Goal: Check status: Check status

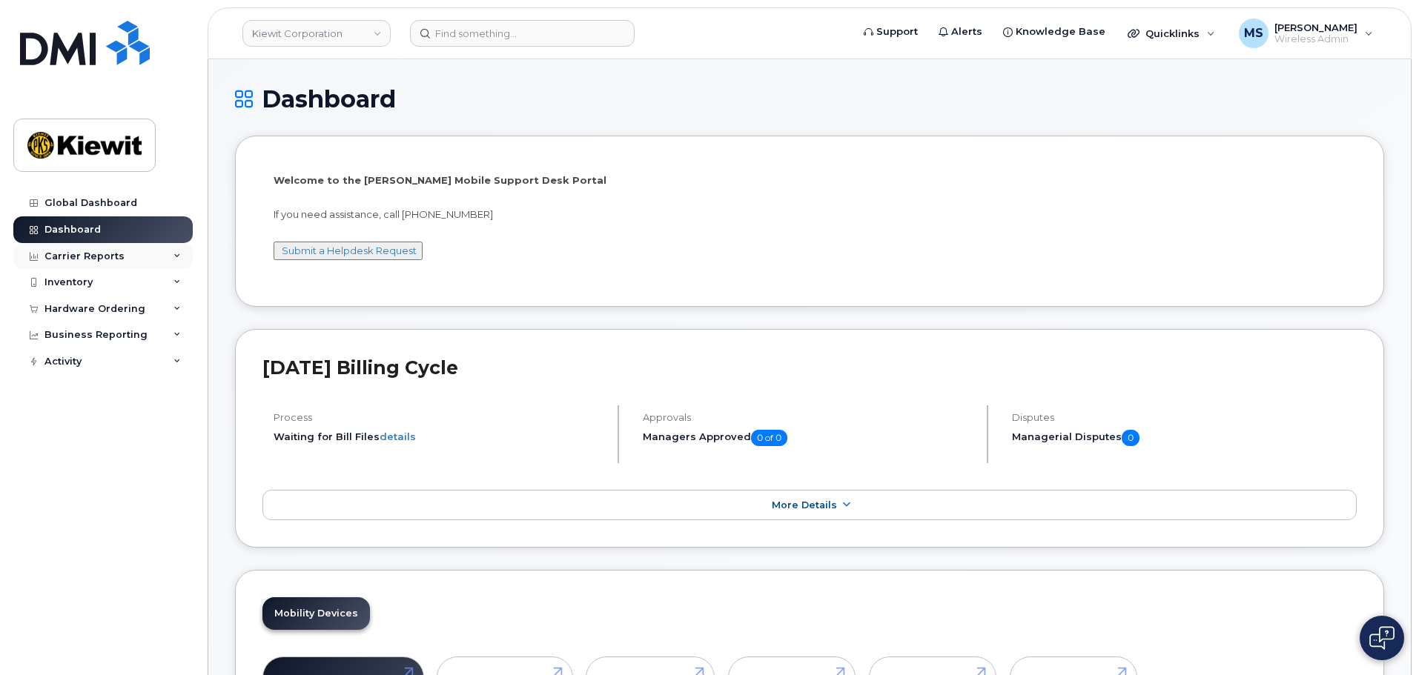
click at [89, 261] on div "Carrier Reports" at bounding box center [84, 257] width 80 height 12
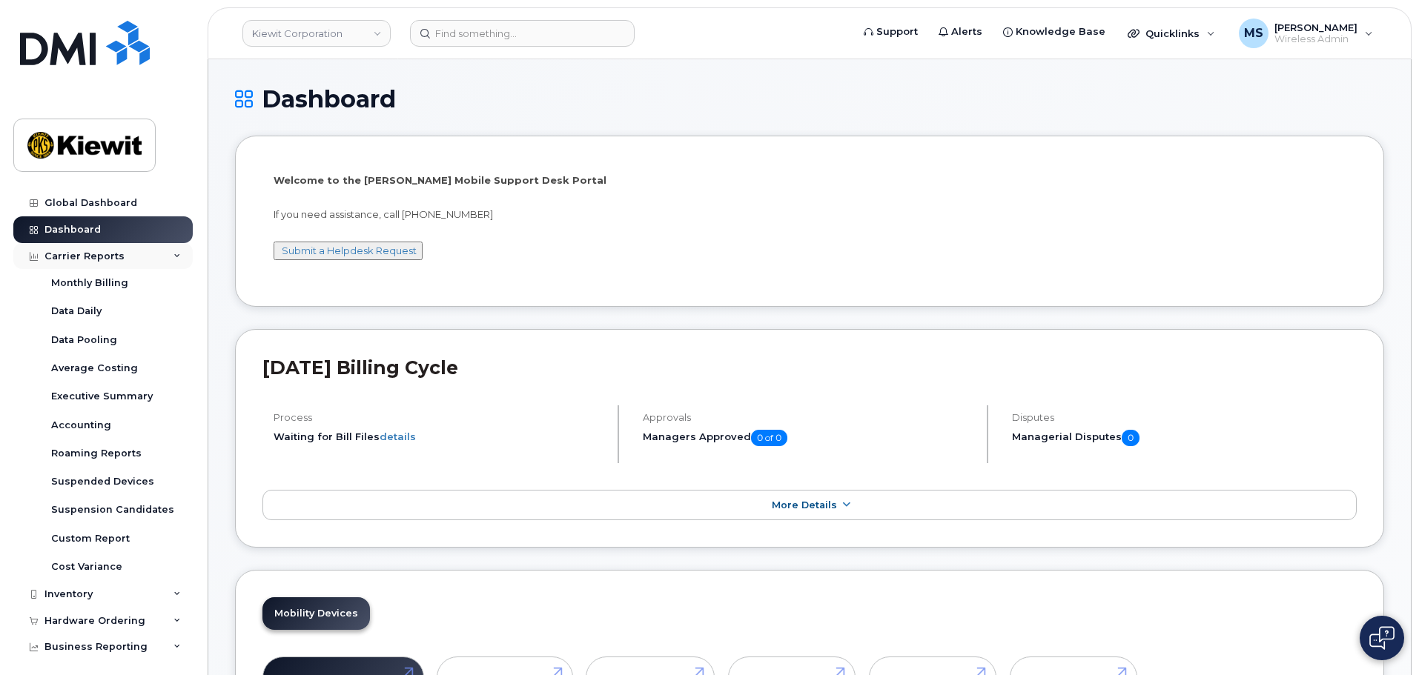
click at [90, 264] on div "Carrier Reports" at bounding box center [102, 256] width 179 height 27
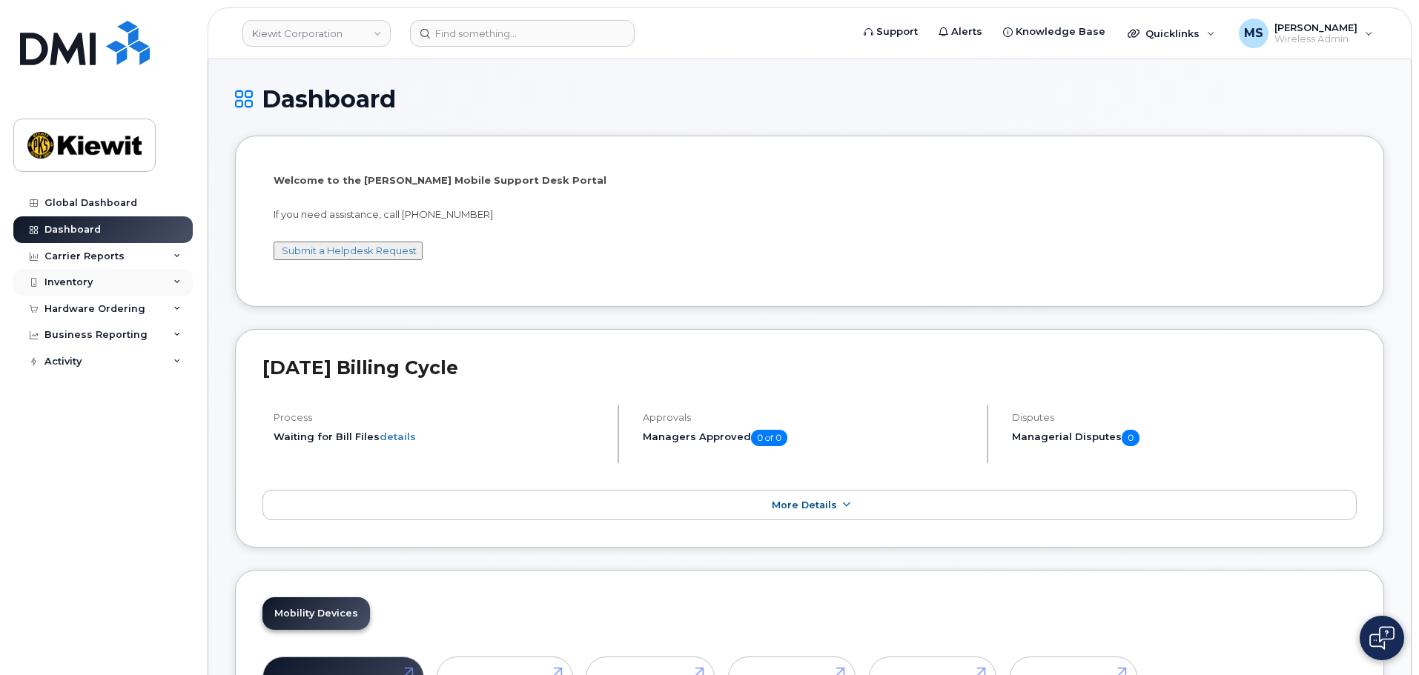
click at [90, 285] on div "Inventory" at bounding box center [68, 283] width 48 height 12
click at [105, 314] on div "Hardware Ordering" at bounding box center [94, 309] width 101 height 12
click at [94, 362] on link "Orders" at bounding box center [115, 365] width 153 height 28
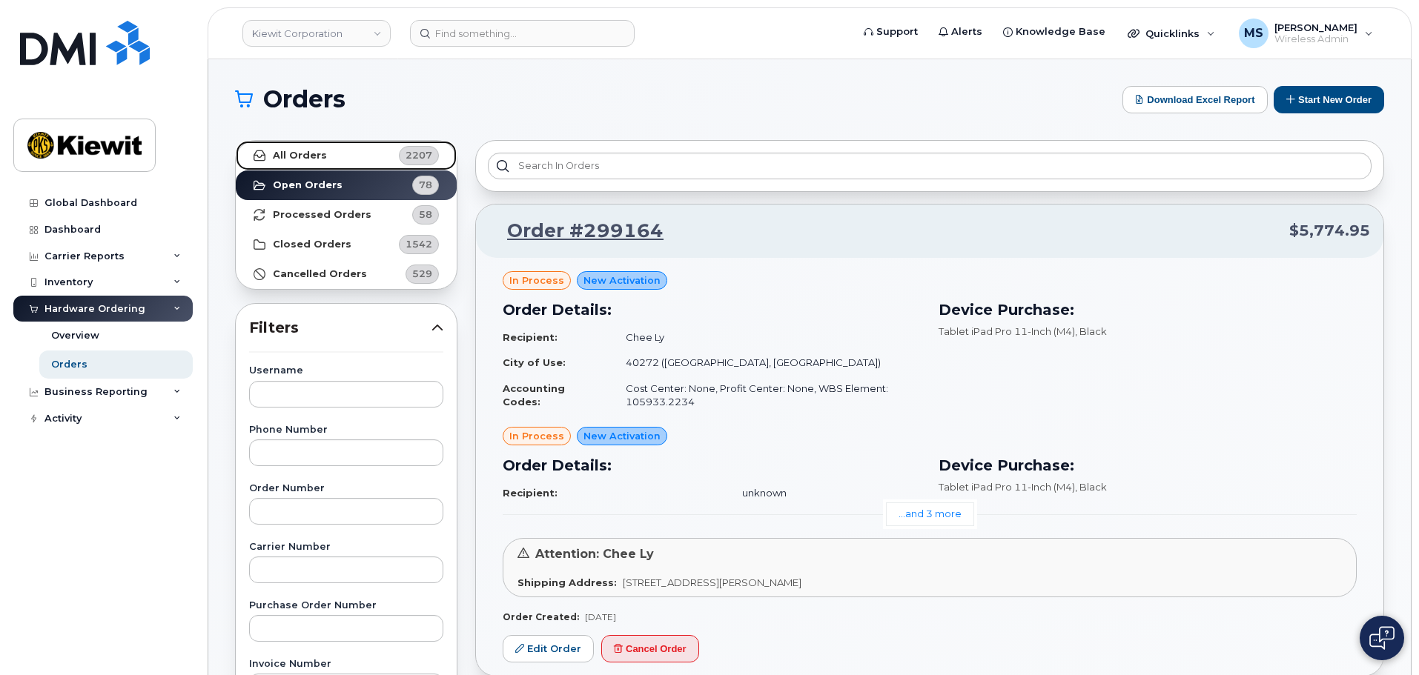
click at [328, 142] on link "All Orders 2207" at bounding box center [346, 156] width 221 height 30
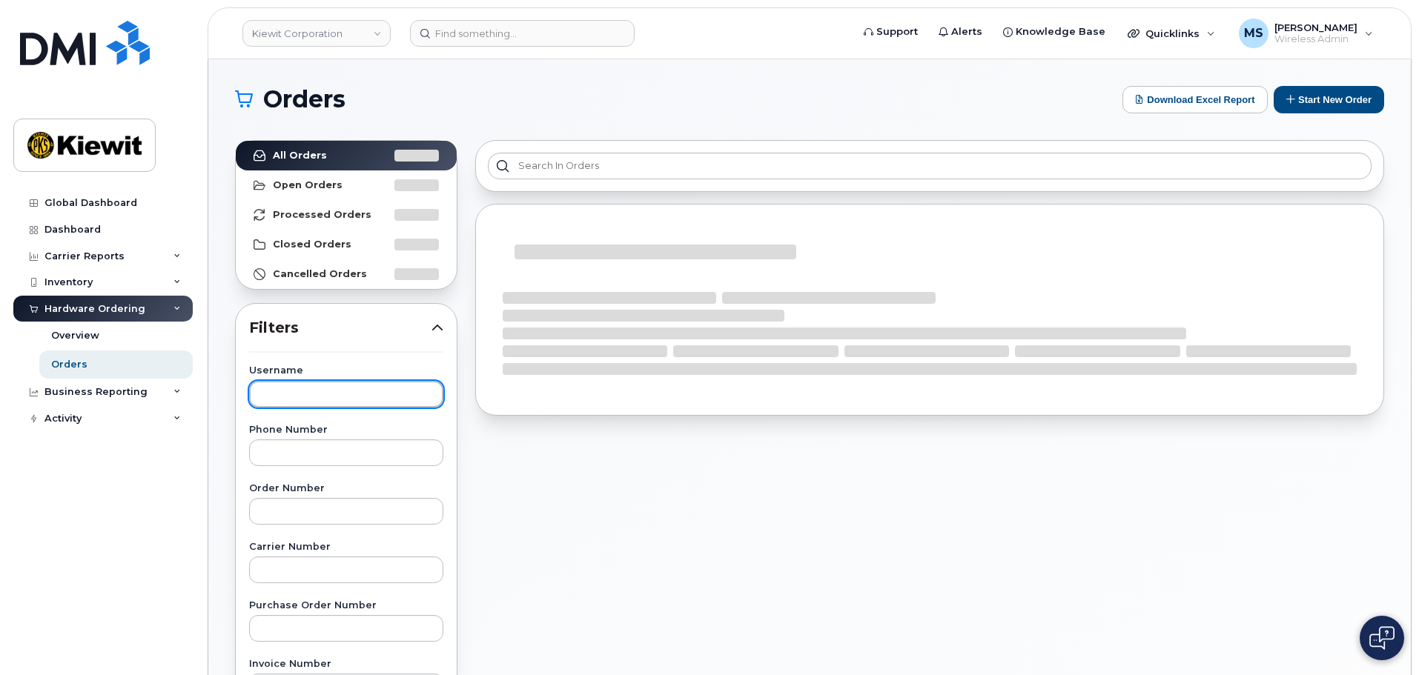
click at [313, 388] on input "text" at bounding box center [346, 394] width 194 height 27
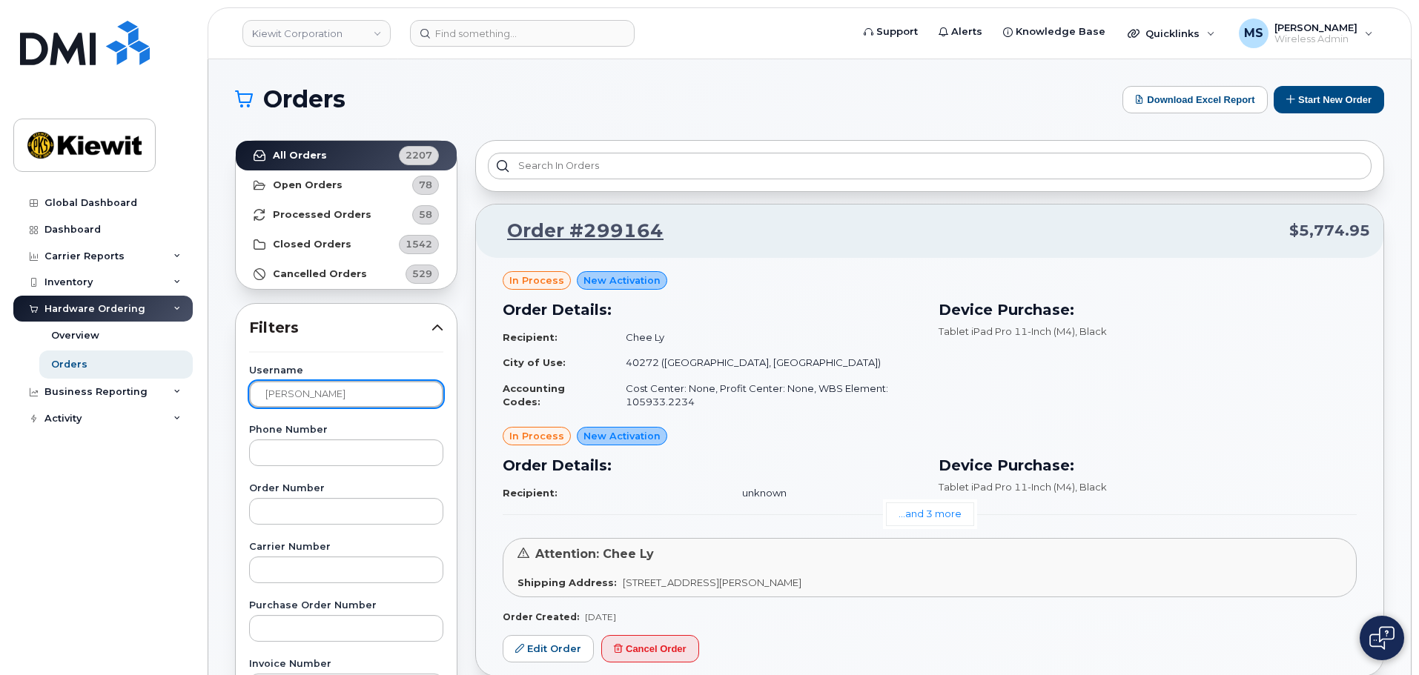
type input "[PERSON_NAME]"
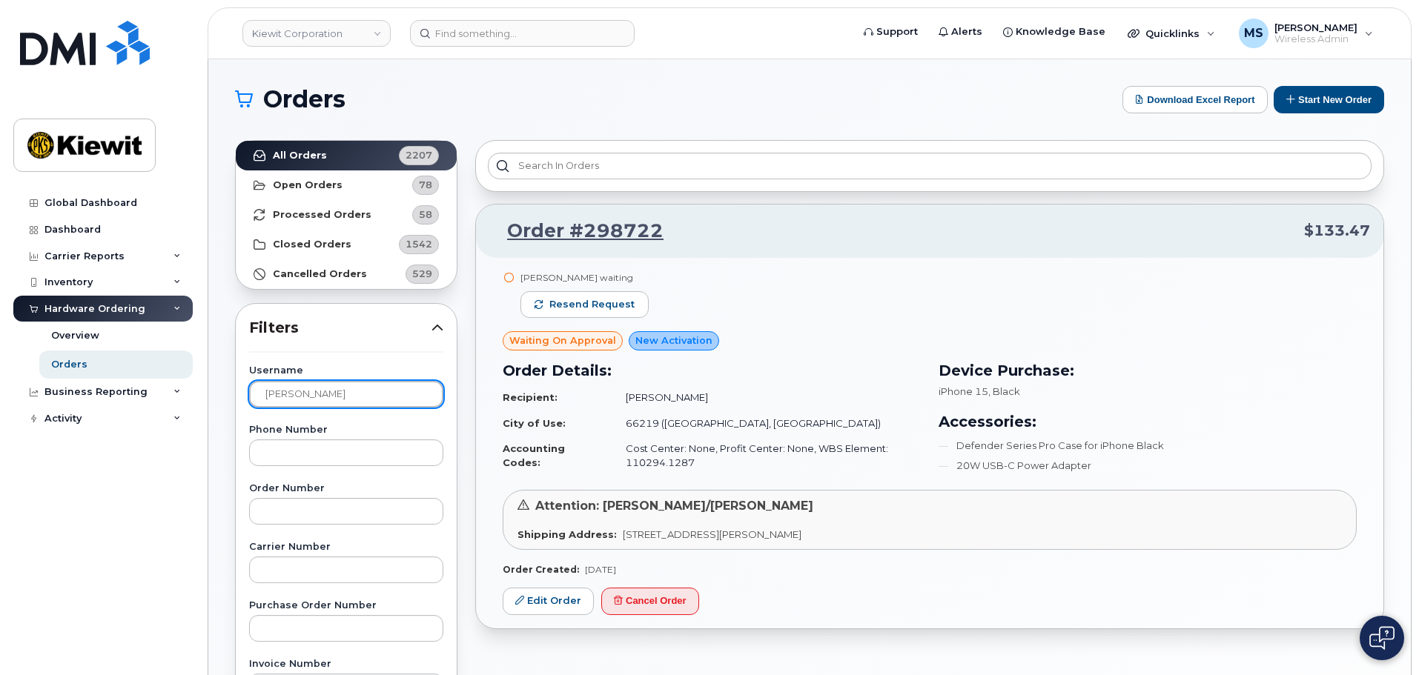
scroll to position [74, 0]
